Goal: Task Accomplishment & Management: Manage account settings

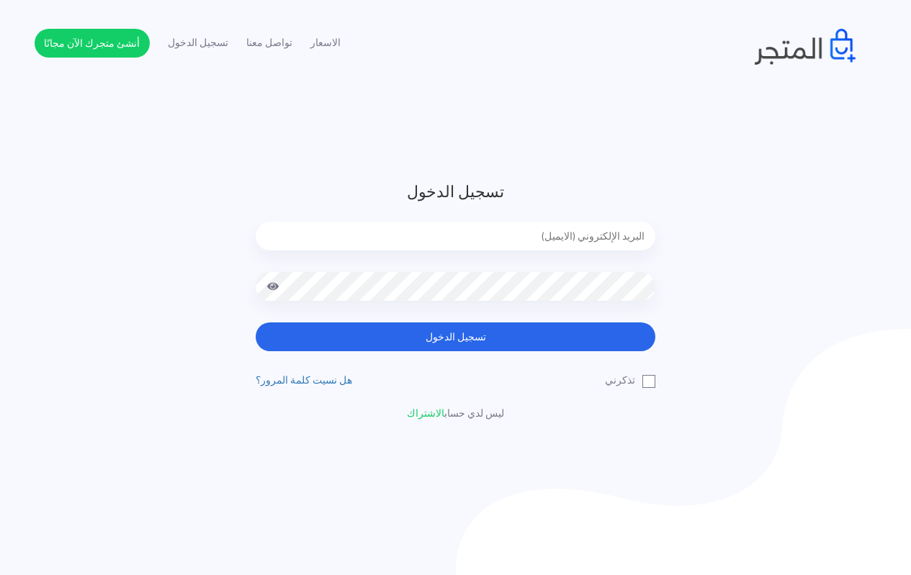
click at [529, 243] on input "email" at bounding box center [456, 236] width 400 height 29
click at [563, 239] on input "email" at bounding box center [456, 236] width 400 height 29
type input "[EMAIL_ADDRESS][DOMAIN_NAME]"
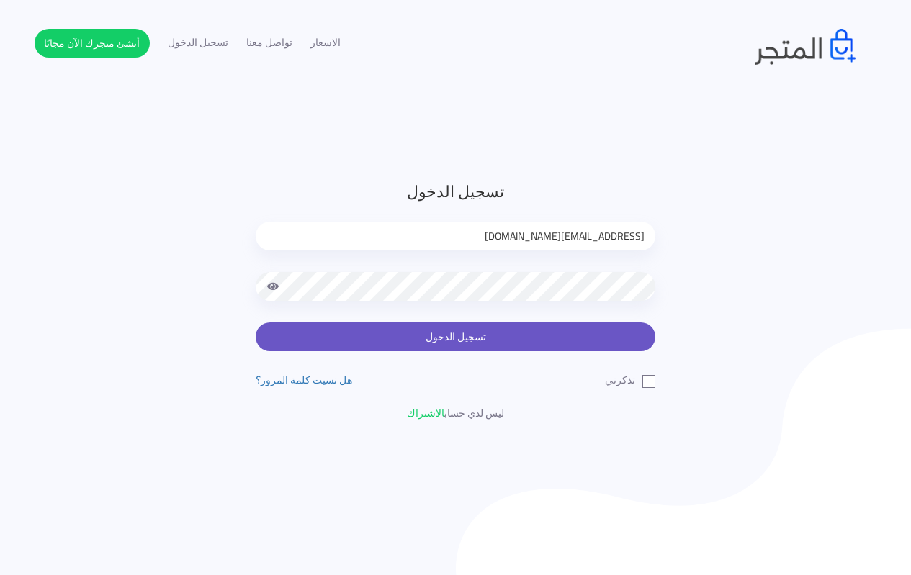
click at [405, 341] on button "تسجيل الدخول" at bounding box center [456, 337] width 400 height 29
